Goal: Use online tool/utility: Use online tool/utility

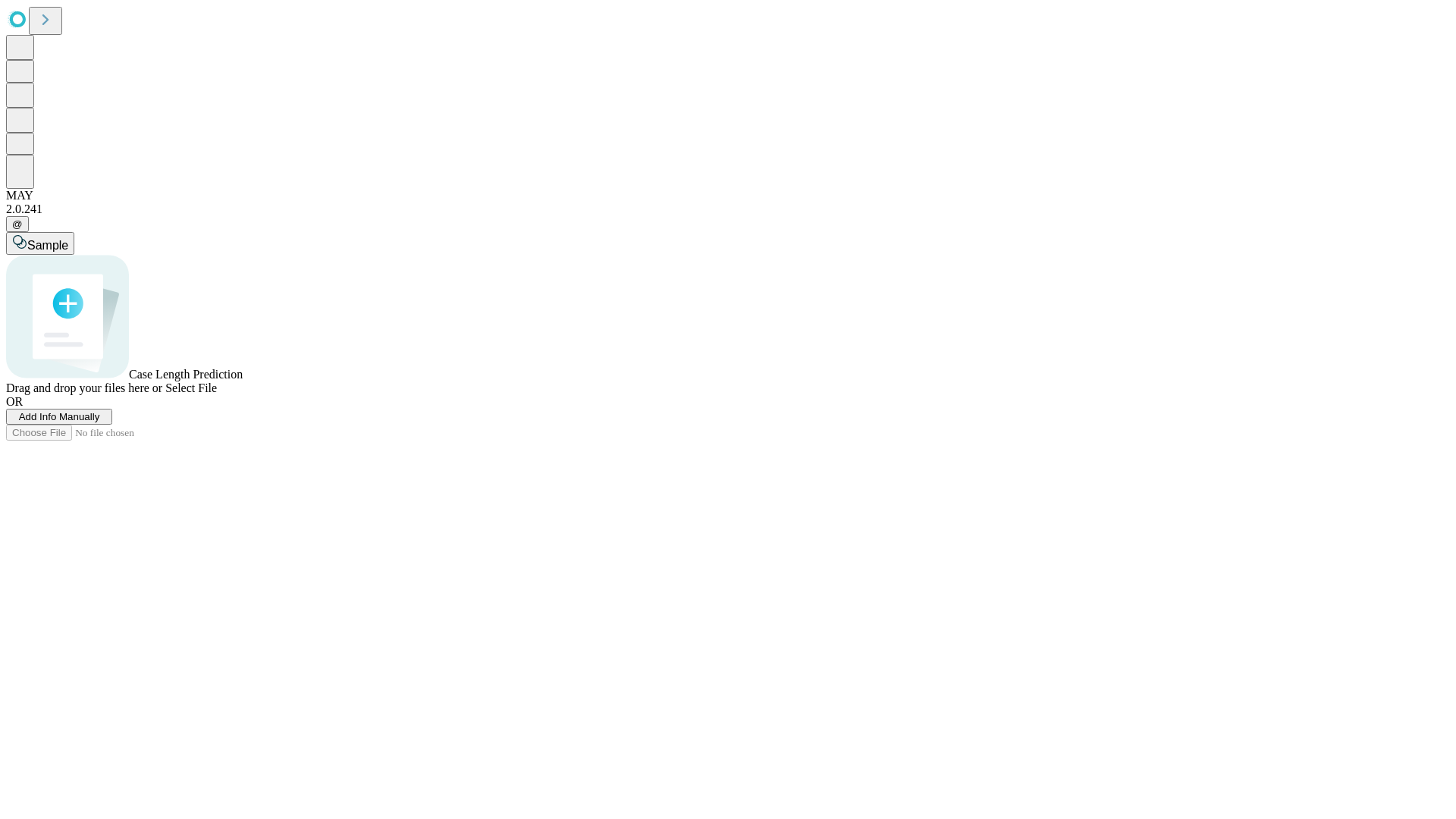
click at [217, 394] on span "Select File" at bounding box center [191, 388] width 51 height 13
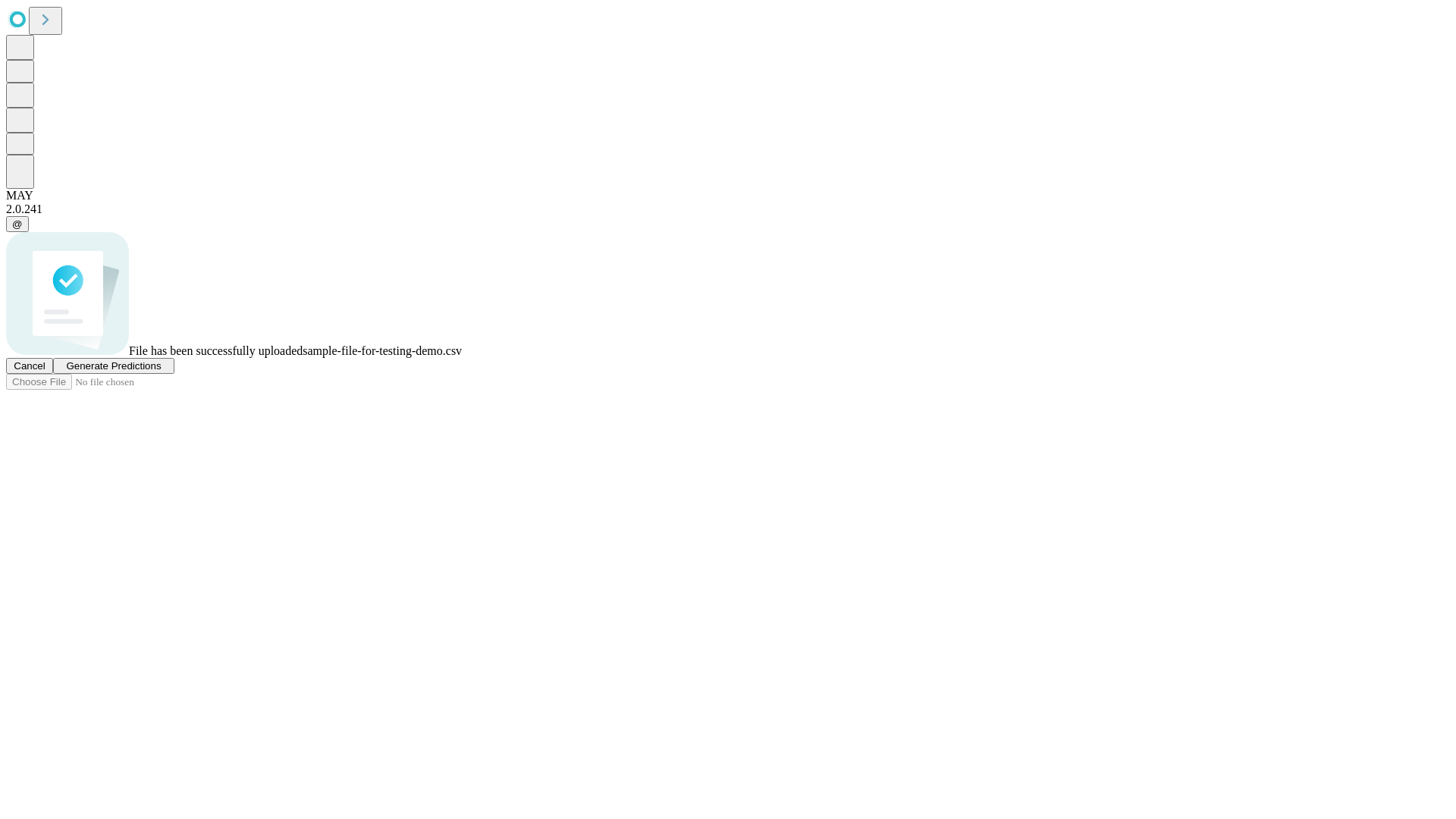
click at [161, 371] on span "Generate Predictions" at bounding box center [113, 366] width 94 height 11
